Goal: Information Seeking & Learning: Learn about a topic

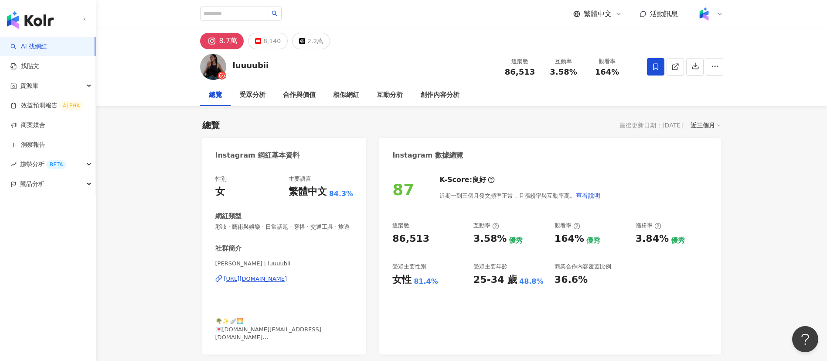
drag, startPoint x: 269, startPoint y: 66, endPoint x: 231, endPoint y: 65, distance: 38.8
click at [231, 65] on div "luuuubii 追蹤數 86,513 互動率 3.58% 觀看率 164%" at bounding box center [462, 66] width 558 height 34
copy div "luuuubii"
click at [431, 90] on div "創作內容分析" at bounding box center [439, 95] width 39 height 10
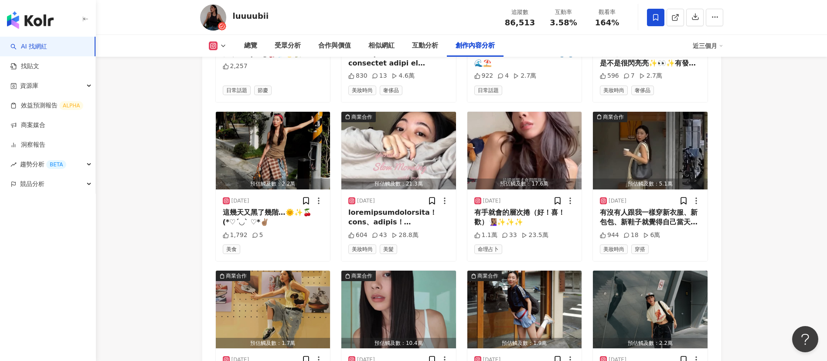
scroll to position [3301, 0]
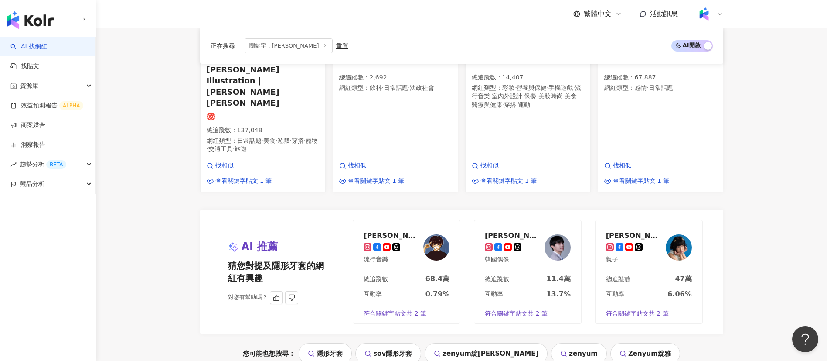
scroll to position [885, 0]
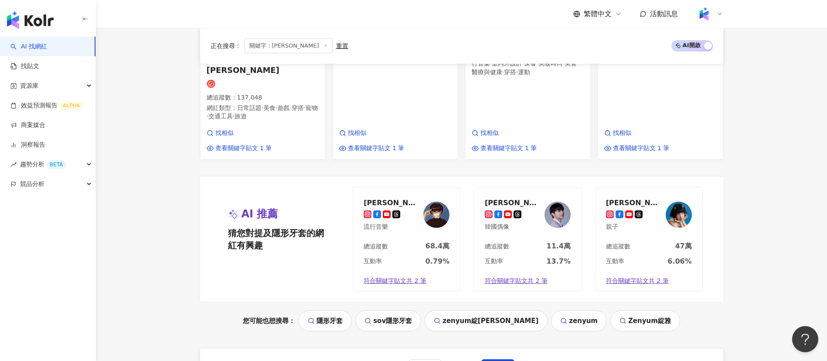
click at [502, 360] on span "下一頁" at bounding box center [498, 367] width 18 height 7
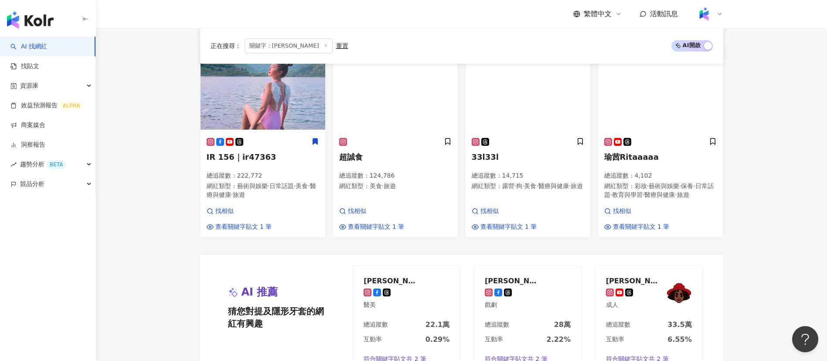
scroll to position [854, 0]
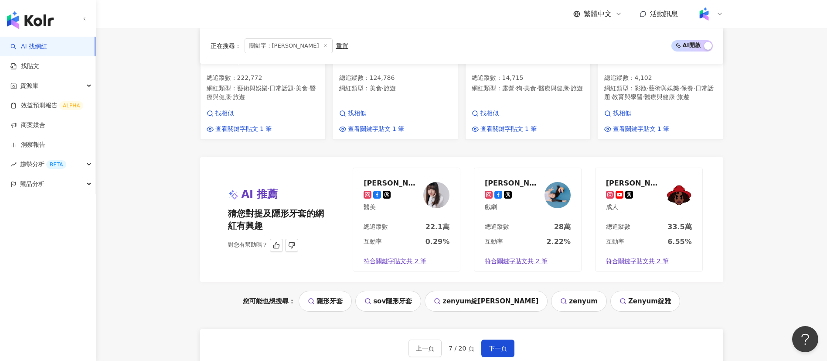
click at [691, 265] on div "AI 推薦 猜您對提及隱形牙套的網紅有興趣 對您有幫助嗎？ 葛盈瑄 xuan 醫美 總追蹤數 22.1萬 互動率 0.29% 符合關鍵字貼文共 2 筆 謝嘉宸…" at bounding box center [461, 219] width 523 height 125
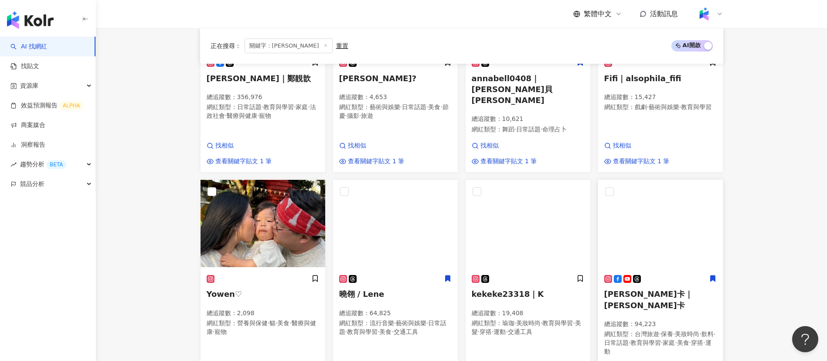
scroll to position [436, 0]
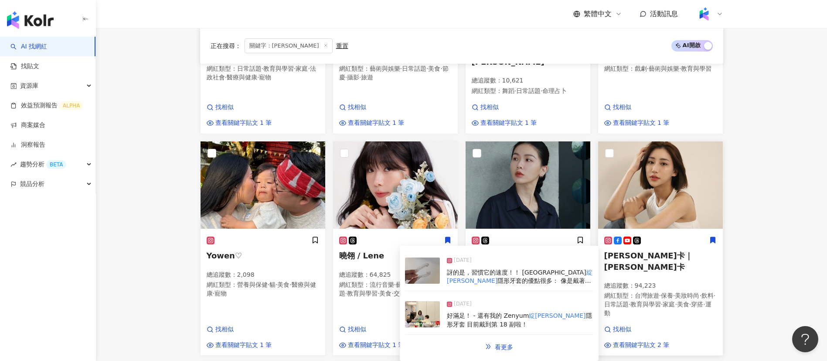
click at [653, 281] on p "總追蹤數 ： 94,223" at bounding box center [660, 285] width 112 height 9
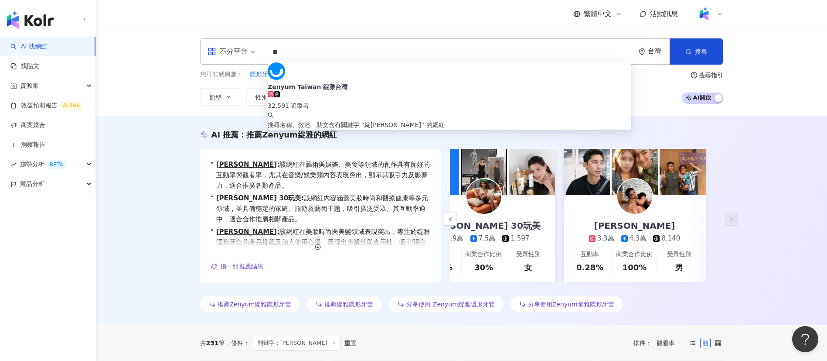
scroll to position [0, 0]
drag, startPoint x: 281, startPoint y: 59, endPoint x: 255, endPoint y: 62, distance: 26.3
click at [255, 62] on div "不分平台 ** 台灣 搜尋 cd539c97-181d-42e9-9e56-4b7101d878f5 Zenyum Taiwan 綻雅台灣 32,591 追蹤…" at bounding box center [461, 51] width 523 height 26
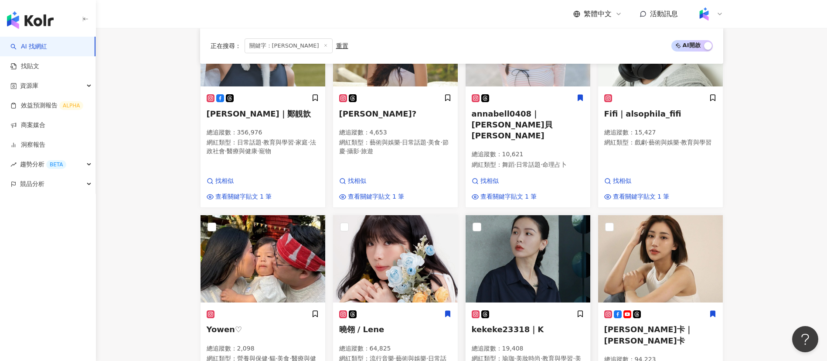
scroll to position [461, 0]
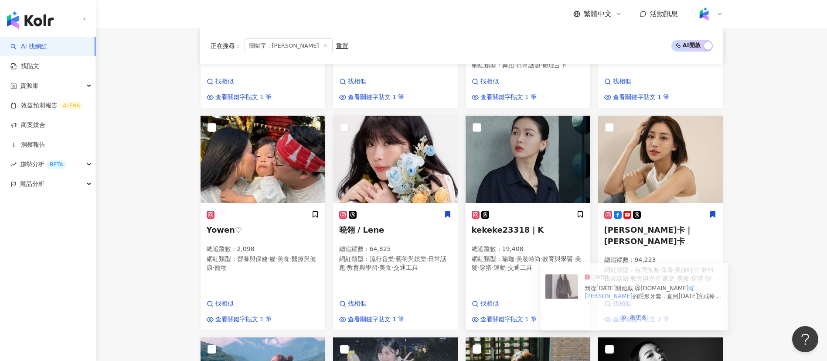
click at [492, 264] on span "穿搭" at bounding box center [486, 267] width 12 height 7
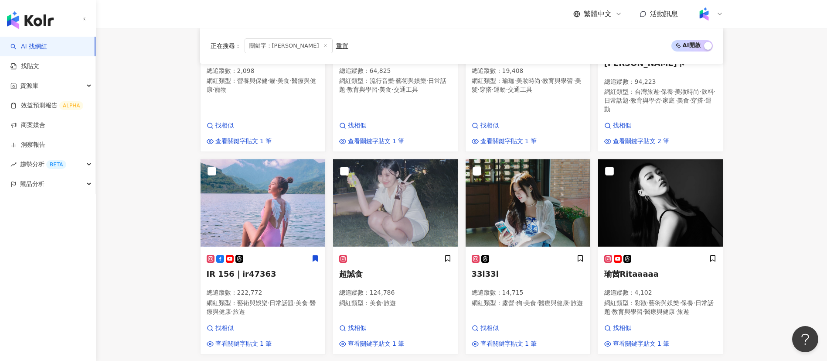
scroll to position [481, 0]
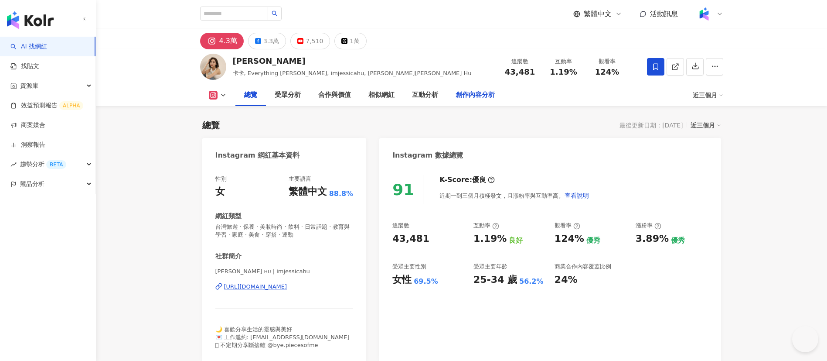
click at [464, 94] on div "創作內容分析" at bounding box center [475, 95] width 39 height 10
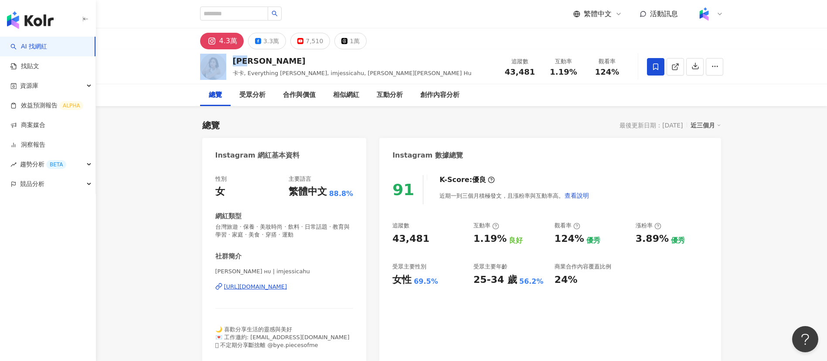
drag, startPoint x: 257, startPoint y: 63, endPoint x: 228, endPoint y: 62, distance: 29.2
click at [228, 62] on div "[PERSON_NAME]卡, Everything [PERSON_NAME], imjessicahu, [PERSON_NAME][PERSON_NAM…" at bounding box center [462, 66] width 558 height 34
copy div "[PERSON_NAME]"
